Goal: Find specific page/section: Find specific page/section

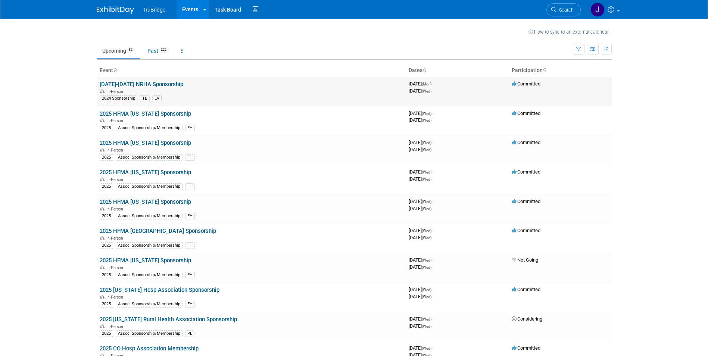
click at [162, 85] on link "[DATE]-[DATE] NRHA Sponsorship" at bounding box center [142, 84] width 84 height 7
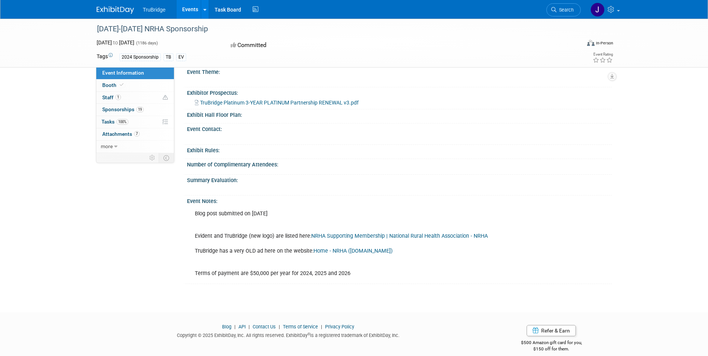
scroll to position [173, 0]
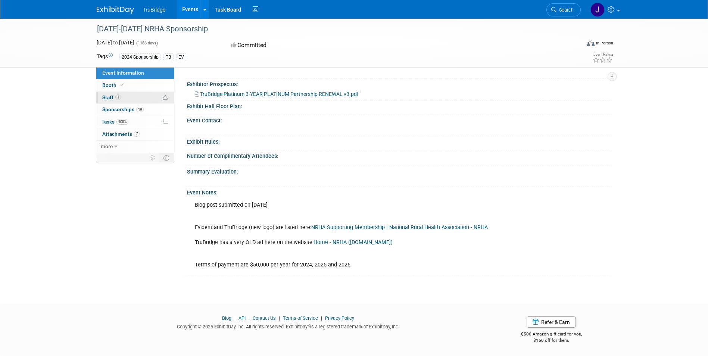
click at [106, 96] on span "Staff 1" at bounding box center [111, 97] width 19 height 6
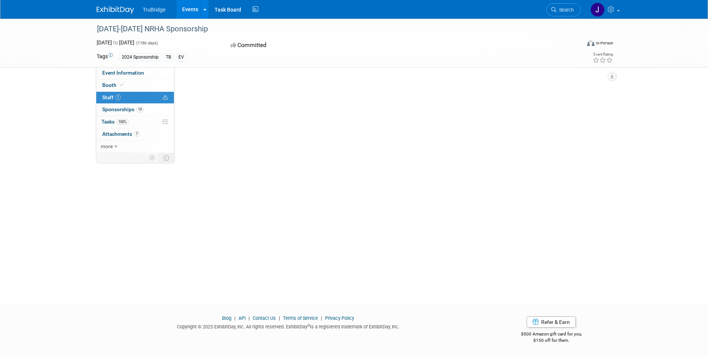
scroll to position [0, 0]
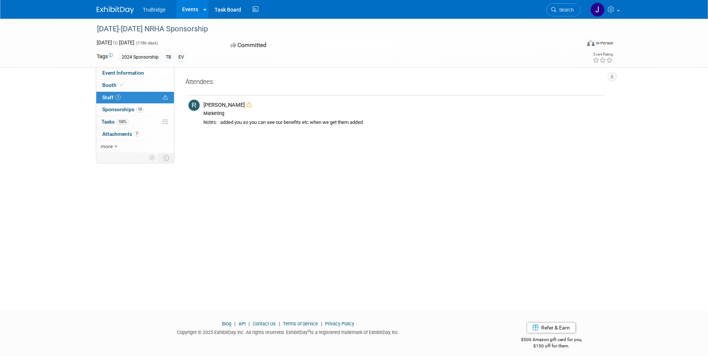
click at [187, 9] on link "Events" at bounding box center [189, 9] width 27 height 19
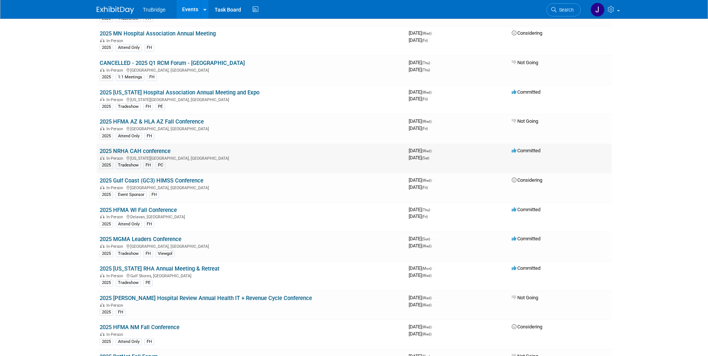
scroll to position [1072, 0]
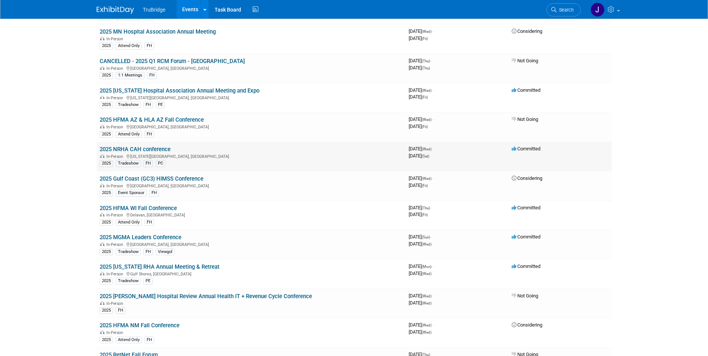
click at [140, 148] on link "2025 NRHA CAH conference" at bounding box center [135, 149] width 71 height 7
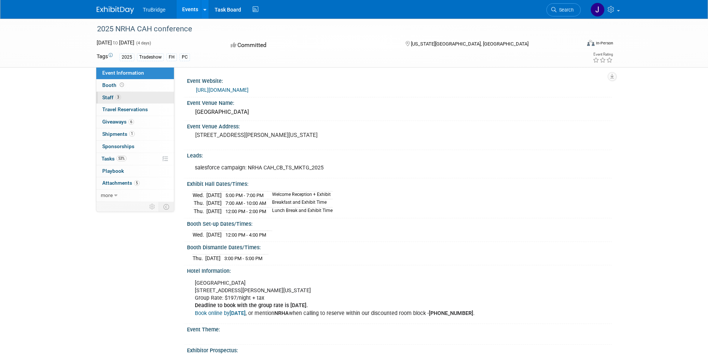
click at [111, 96] on span "Staff 3" at bounding box center [111, 97] width 19 height 6
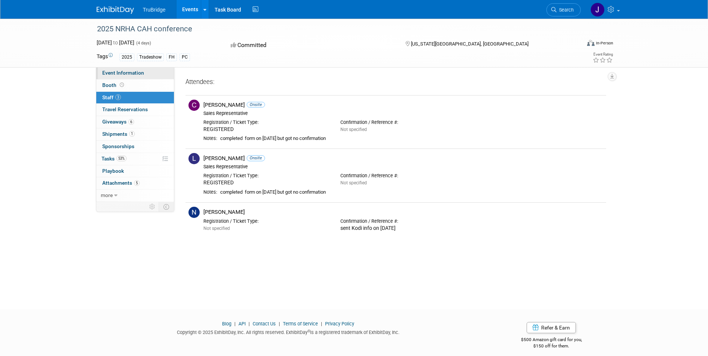
click at [119, 70] on span "Event Information" at bounding box center [123, 73] width 42 height 6
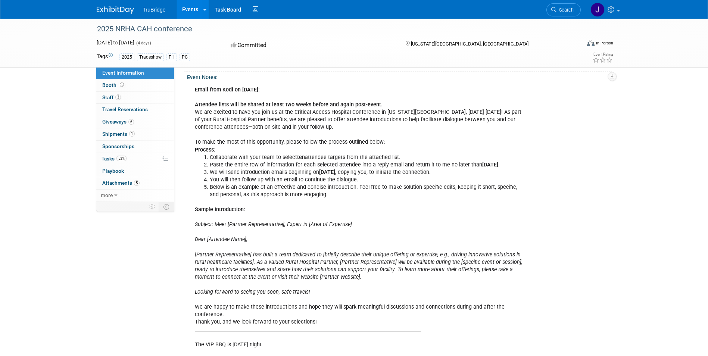
scroll to position [382, 0]
